Goal: Information Seeking & Learning: Learn about a topic

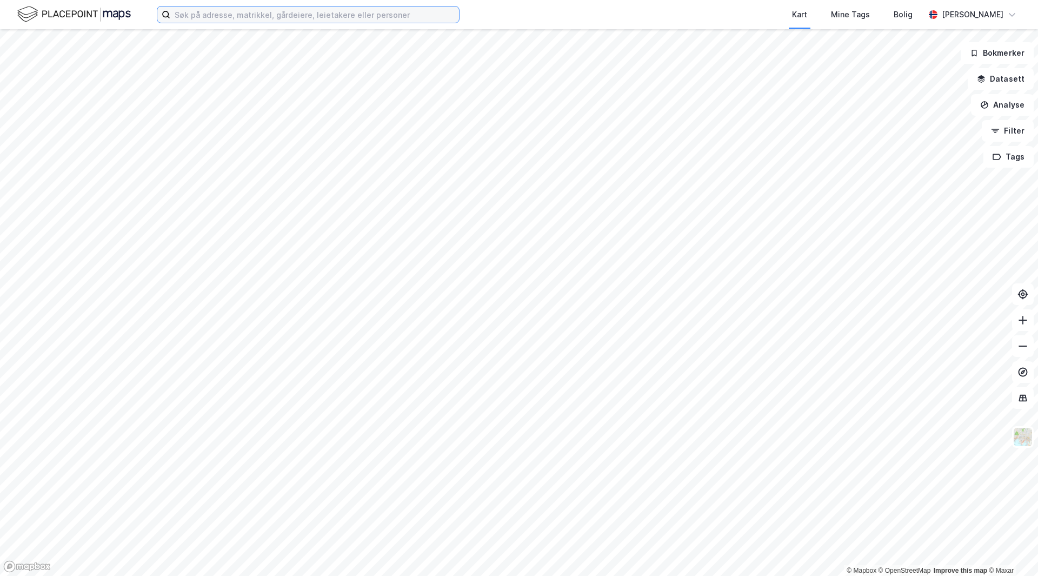
click at [241, 17] on input at bounding box center [314, 14] width 289 height 16
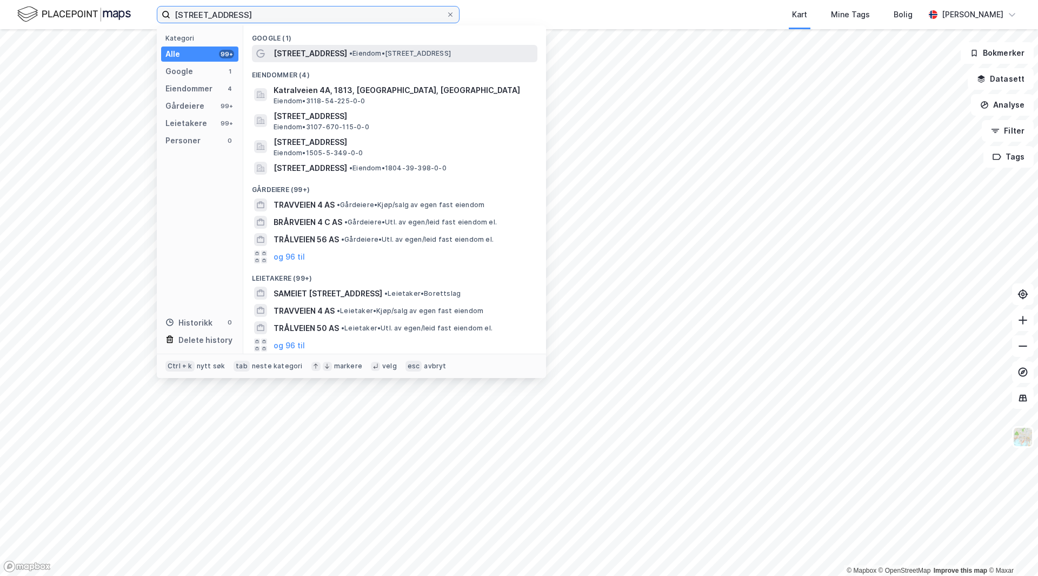
type input "[STREET_ADDRESS]"
click at [315, 52] on div "[STREET_ADDRESS] • Eiendom • [STREET_ADDRESS]" at bounding box center [405, 53] width 262 height 13
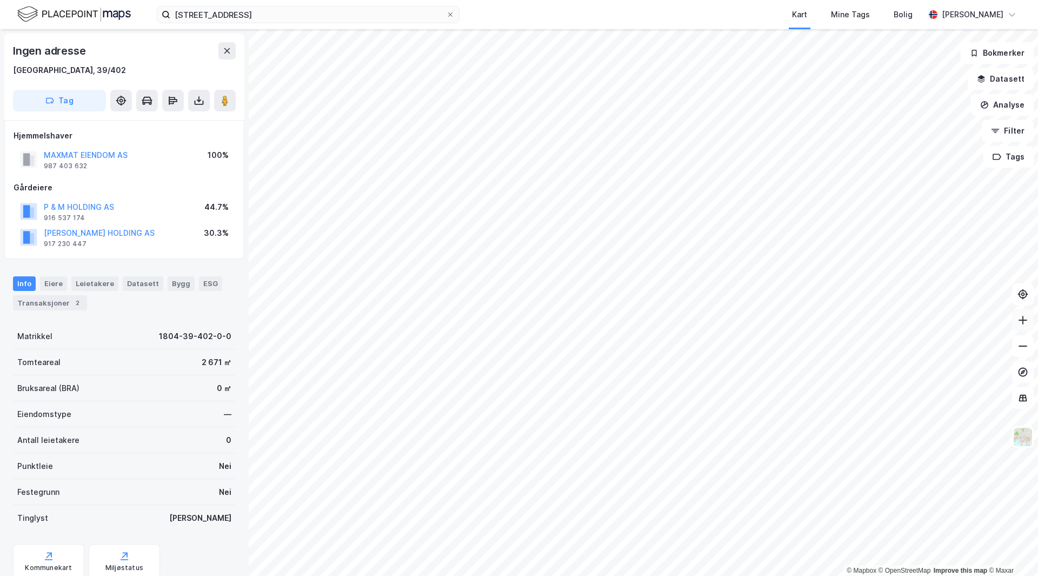
click at [1017, 327] on button at bounding box center [1023, 320] width 22 height 22
click at [986, 110] on button "Analyse" at bounding box center [1002, 105] width 63 height 22
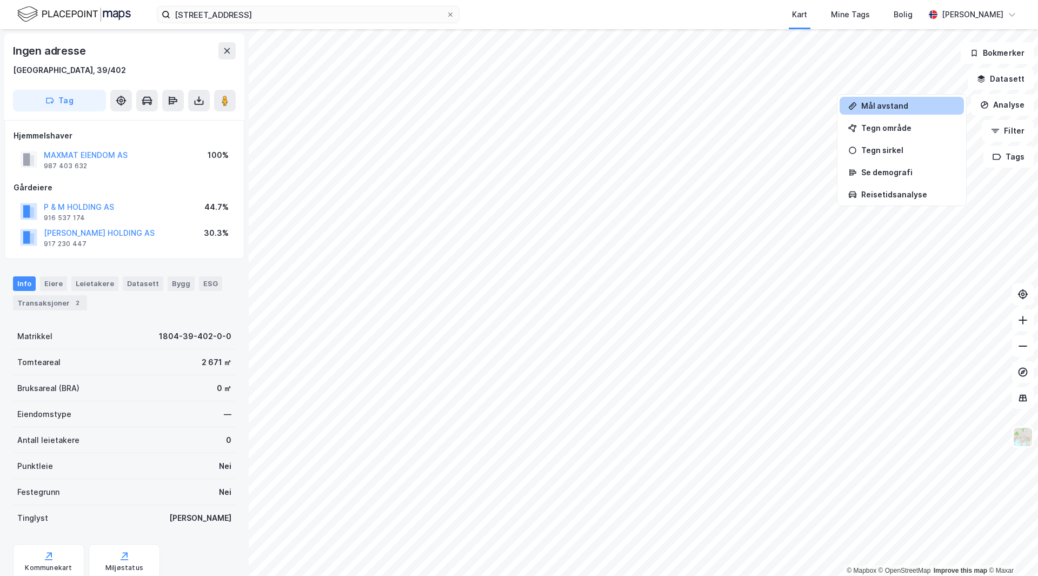
click at [879, 112] on div "Mål avstand" at bounding box center [902, 106] width 124 height 18
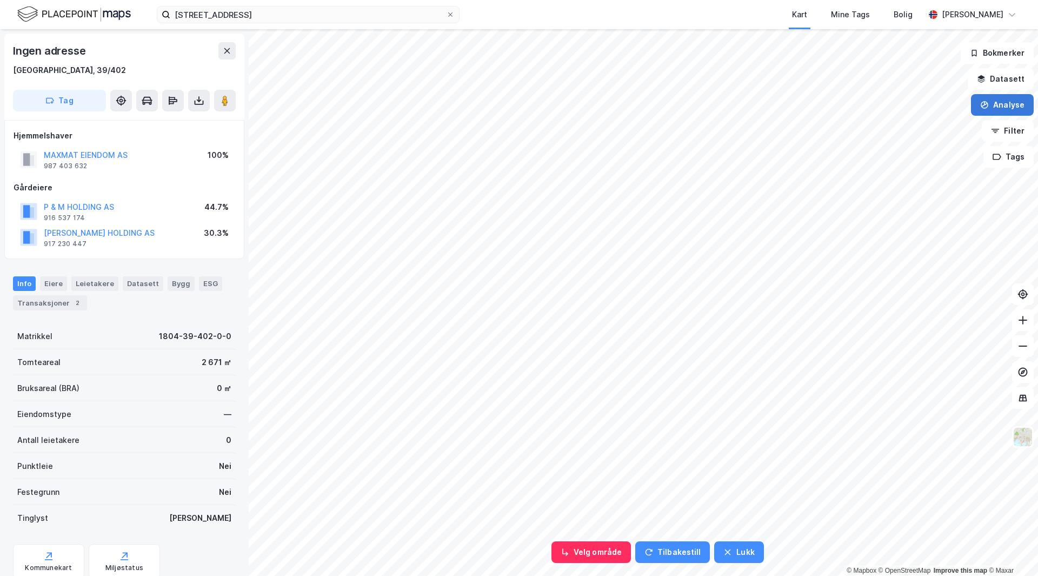
click at [985, 103] on icon "button" at bounding box center [984, 105] width 9 height 9
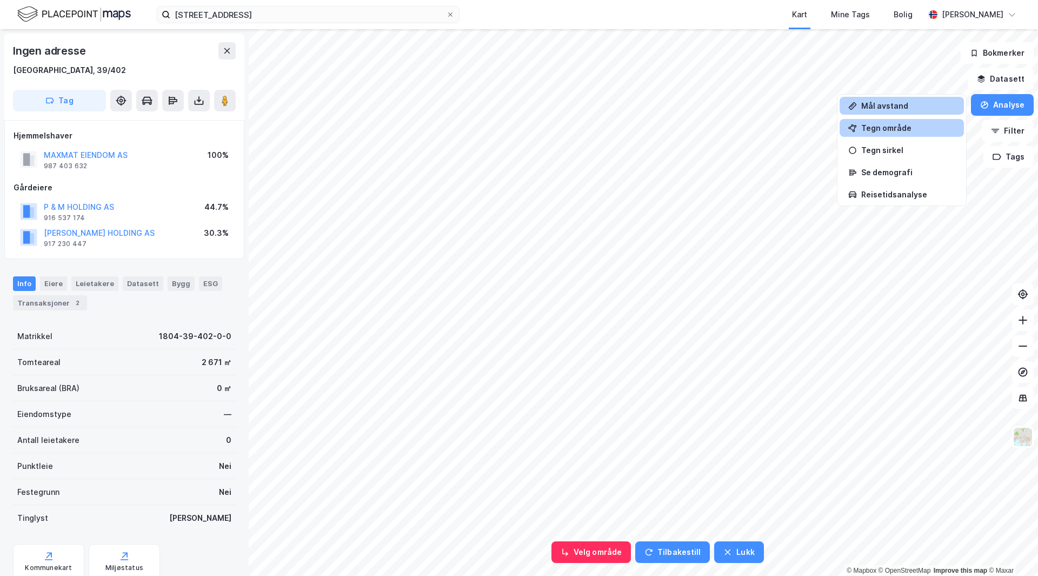
click at [903, 127] on div "Tegn område" at bounding box center [909, 127] width 94 height 9
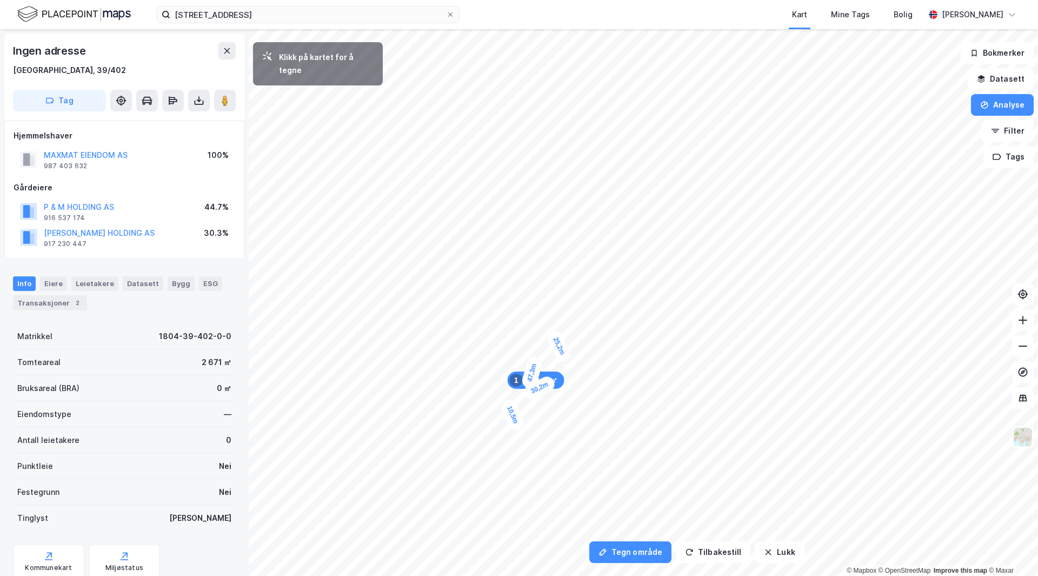
click at [518, 427] on div "10,5m" at bounding box center [513, 414] width 26 height 35
click at [575, 309] on div "12,8m" at bounding box center [561, 314] width 35 height 24
